Goal: Find specific page/section: Find specific page/section

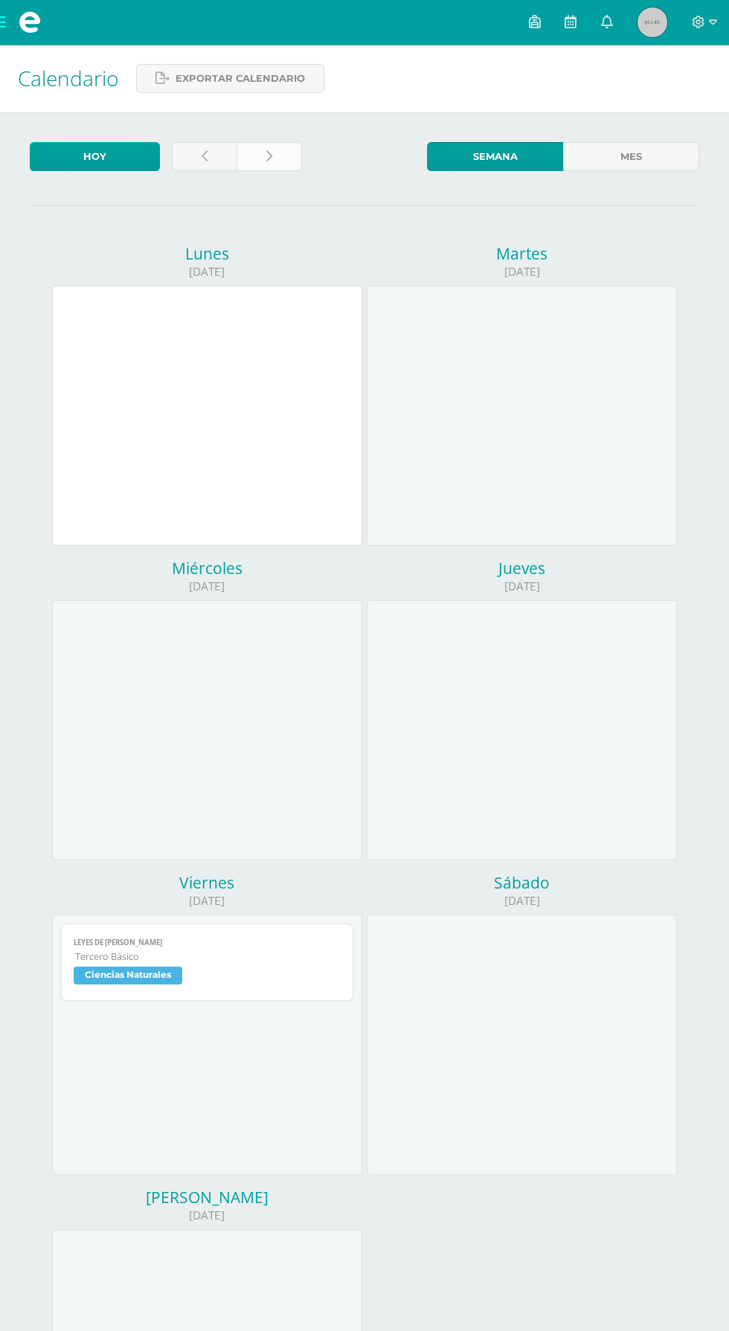
click at [251, 162] on link at bounding box center [268, 156] width 65 height 29
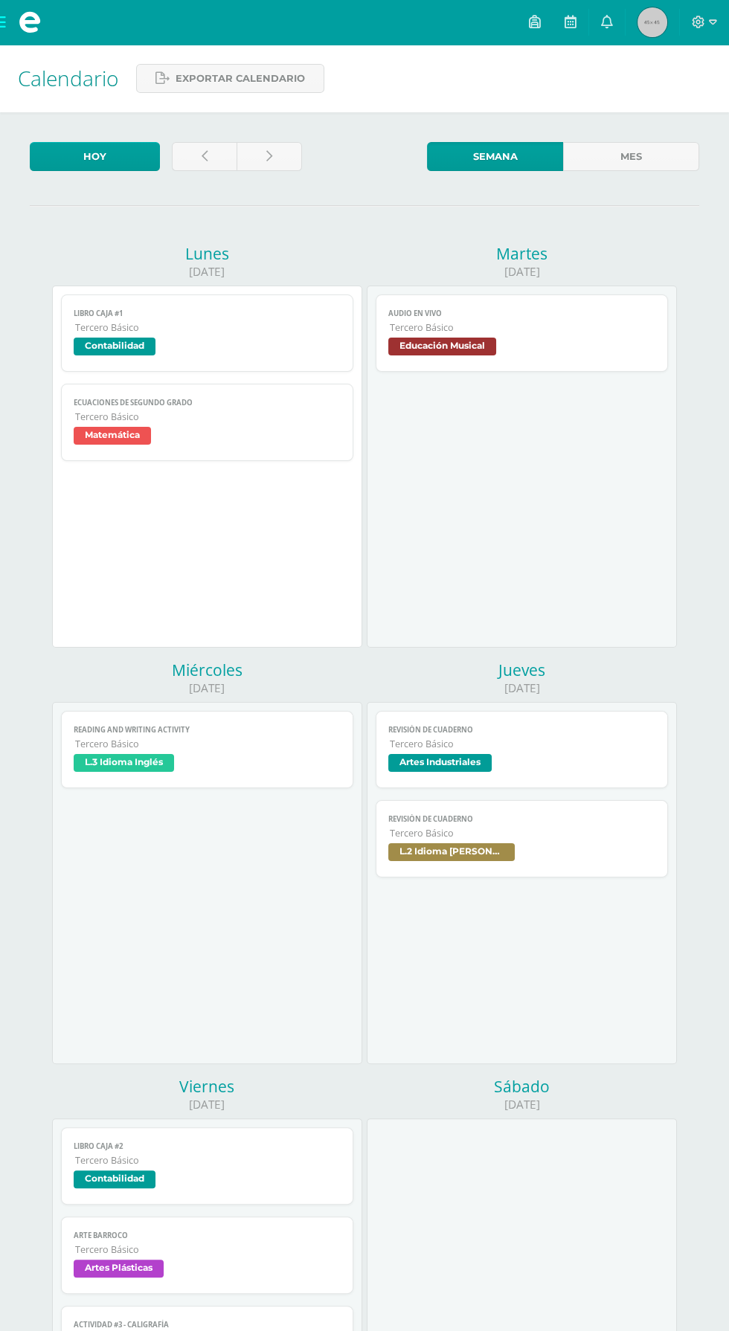
click at [301, 767] on span "L.3 Idioma Inglés" at bounding box center [207, 765] width 266 height 22
